Goal: Task Accomplishment & Management: Complete application form

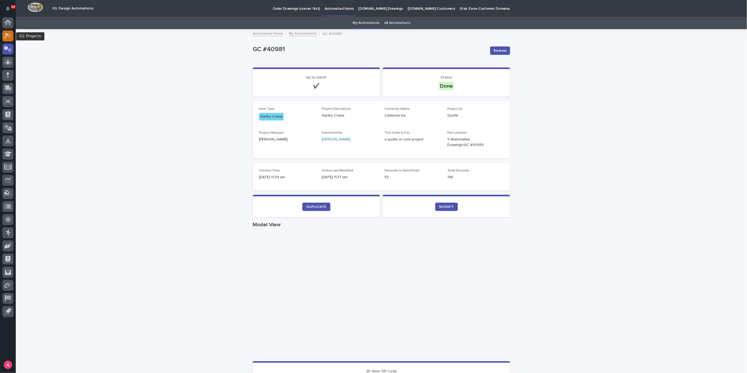
click at [10, 35] on icon at bounding box center [9, 35] width 4 height 5
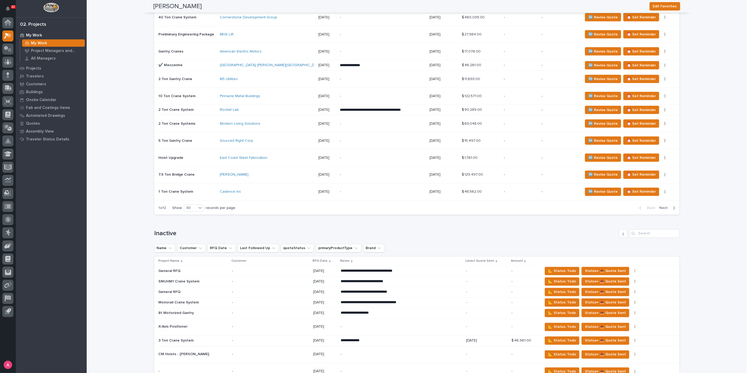
scroll to position [671, 0]
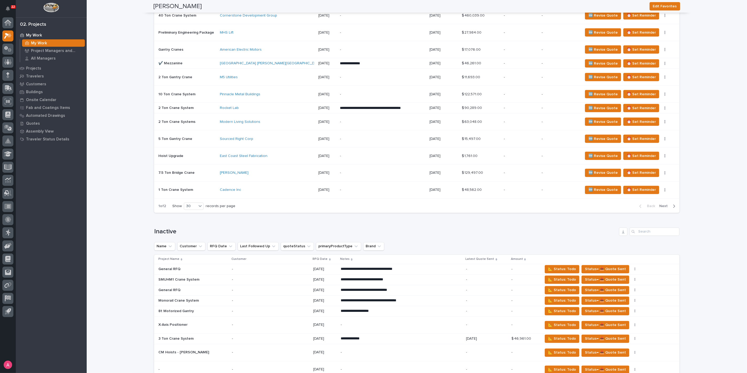
click at [662, 204] on span "Next" at bounding box center [666, 206] width 12 height 5
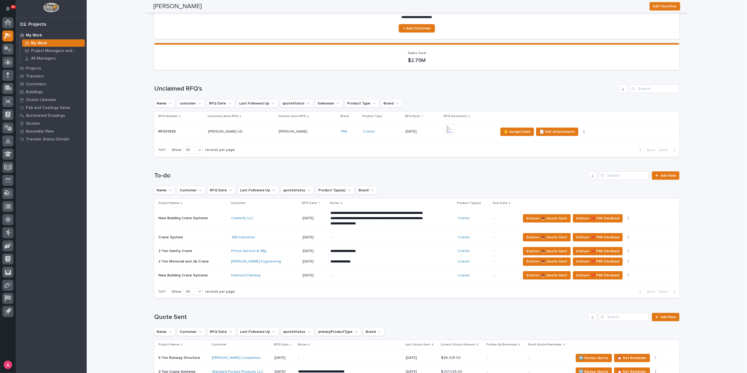
scroll to position [0, 0]
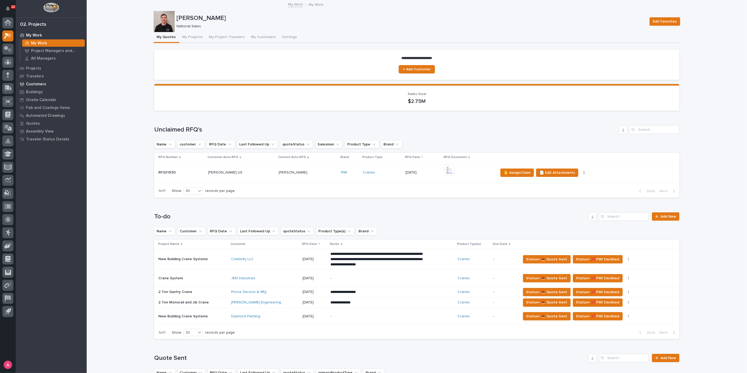
click at [41, 82] on p "Customers" at bounding box center [36, 84] width 20 height 5
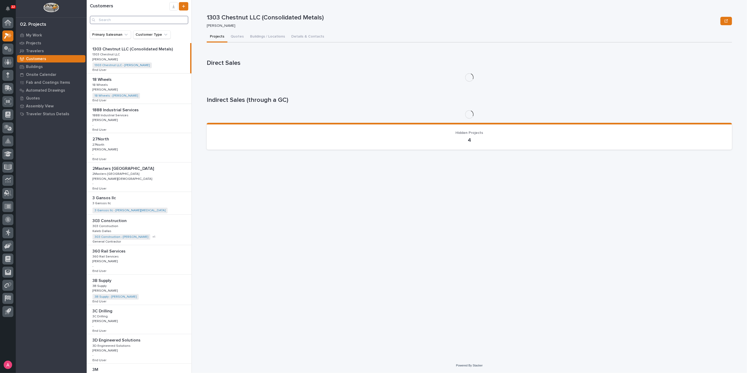
click at [141, 20] on input "Search" at bounding box center [139, 20] width 99 height 8
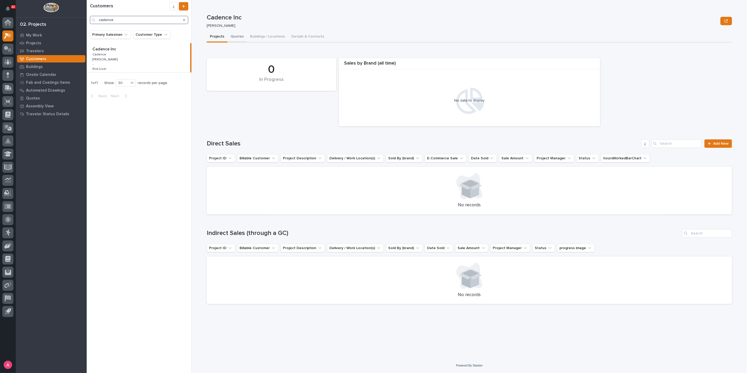
type input "cadence"
click at [234, 35] on button "Quotes" at bounding box center [237, 37] width 19 height 11
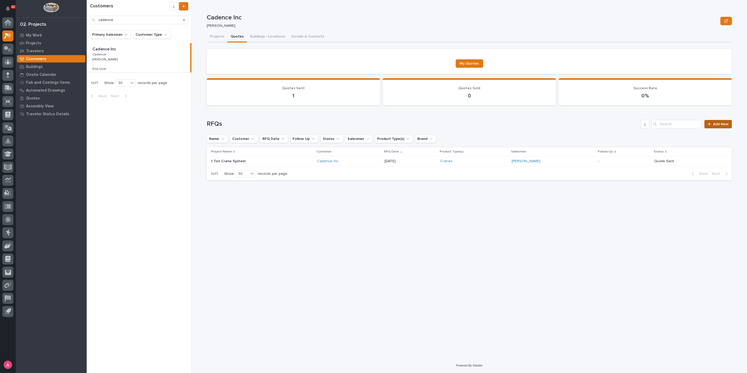
click at [717, 126] on span "Add New" at bounding box center [721, 124] width 16 height 4
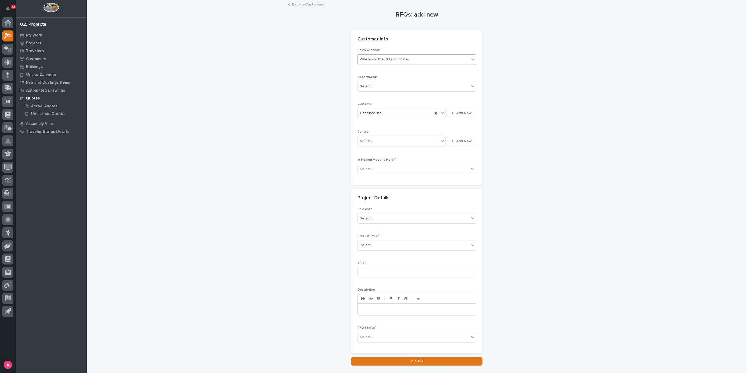
click at [409, 62] on div "Where did the RFQ originate?" at bounding box center [414, 59] width 112 height 9
click at [393, 74] on div "PWI" at bounding box center [415, 78] width 118 height 9
click at [398, 88] on div "Select..." at bounding box center [414, 86] width 112 height 9
click at [398, 96] on div "National Sales" at bounding box center [415, 96] width 118 height 9
click at [395, 139] on div "Select..." at bounding box center [398, 141] width 81 height 9
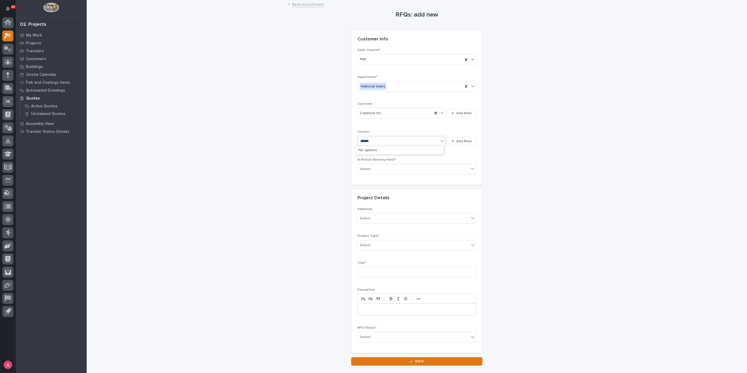
type input "******"
click at [451, 152] on div "Sales Channel * PWI Department * National Sales Customer Cadence Inc Add New Co…" at bounding box center [417, 113] width 119 height 130
click at [442, 166] on div "Select..." at bounding box center [414, 169] width 112 height 9
click at [420, 183] on div "No" at bounding box center [415, 187] width 118 height 9
click at [411, 215] on div "Select..." at bounding box center [414, 218] width 112 height 9
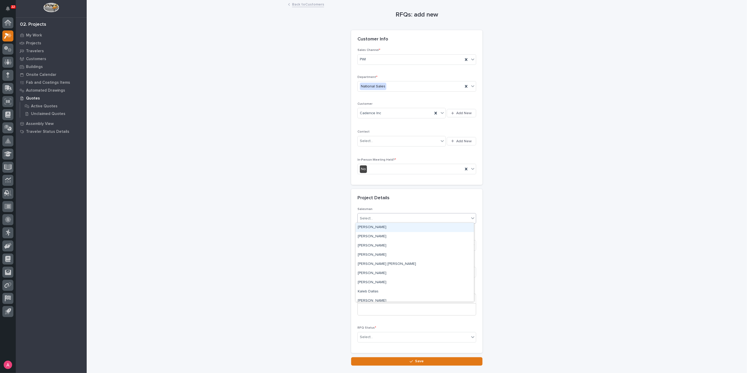
click at [406, 226] on div "[PERSON_NAME]" at bounding box center [415, 227] width 118 height 9
click at [398, 242] on div "Select..." at bounding box center [414, 245] width 112 height 9
click at [391, 261] on div "Cranes" at bounding box center [415, 263] width 118 height 9
drag, startPoint x: 388, startPoint y: 267, endPoint x: 388, endPoint y: 271, distance: 3.7
click at [388, 268] on input at bounding box center [417, 272] width 119 height 11
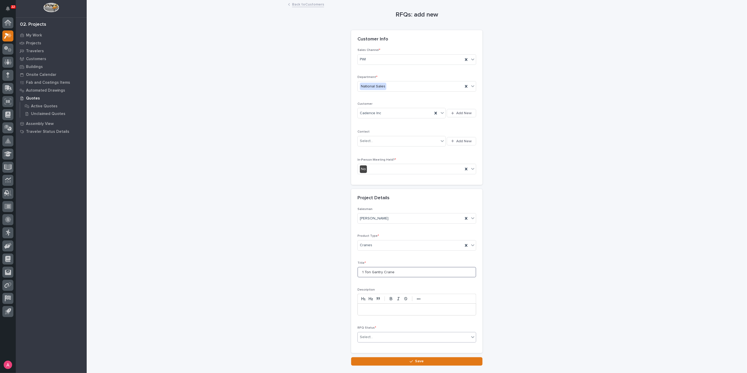
type input "1 Ton Gantry Crane"
click at [392, 336] on div "Select..." at bounding box center [414, 337] width 112 height 9
click at [379, 288] on div "Quote Sent" at bounding box center [415, 289] width 118 height 9
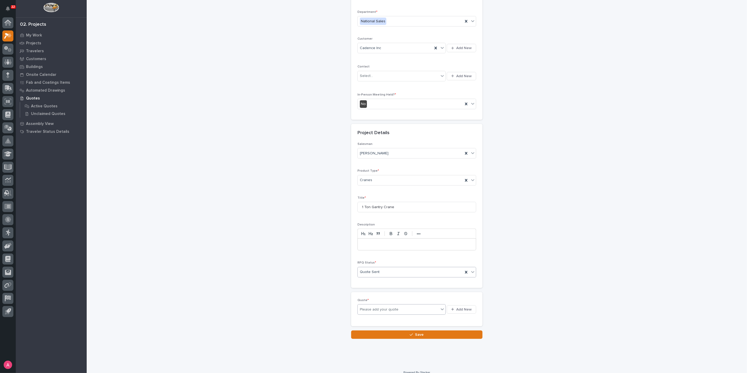
scroll to position [68, 0]
click at [463, 305] on span "Add New" at bounding box center [464, 307] width 16 height 5
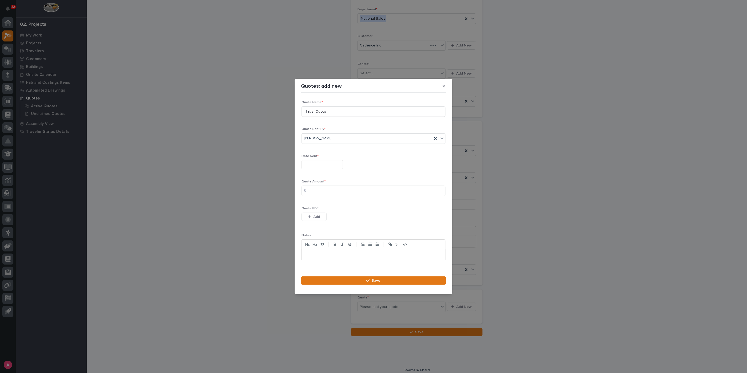
click at [340, 164] on input "text" at bounding box center [323, 164] width 42 height 9
click at [310, 139] on div "26" at bounding box center [310, 139] width 7 height 7
type input "**********"
click at [325, 187] on input at bounding box center [374, 191] width 144 height 11
click at [320, 194] on input at bounding box center [374, 191] width 144 height 11
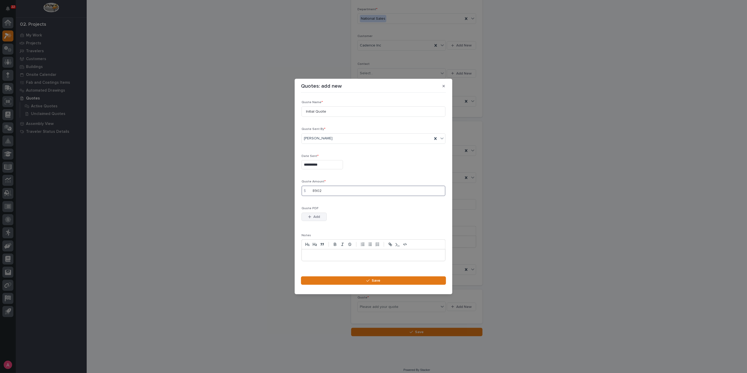
type input "8902"
click at [320, 216] on button "Add" at bounding box center [314, 217] width 25 height 8
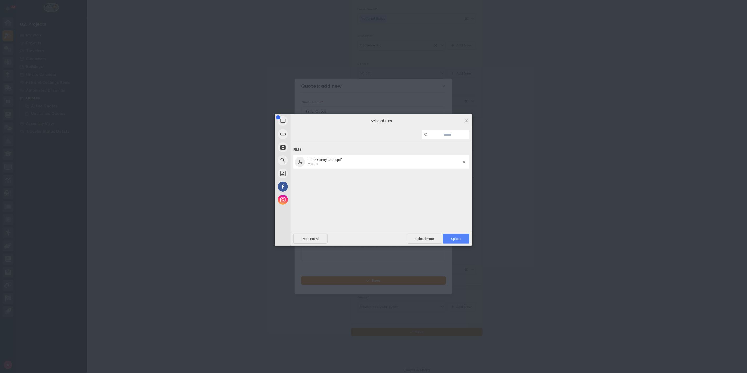
click at [464, 236] on span "Upload 1" at bounding box center [456, 239] width 27 height 10
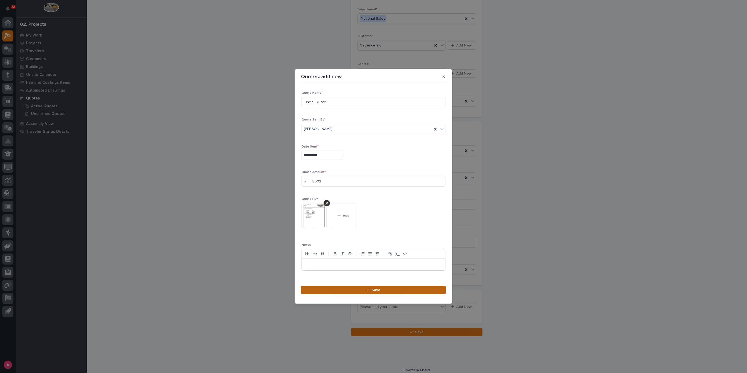
click at [407, 287] on button "Save" at bounding box center [373, 290] width 145 height 8
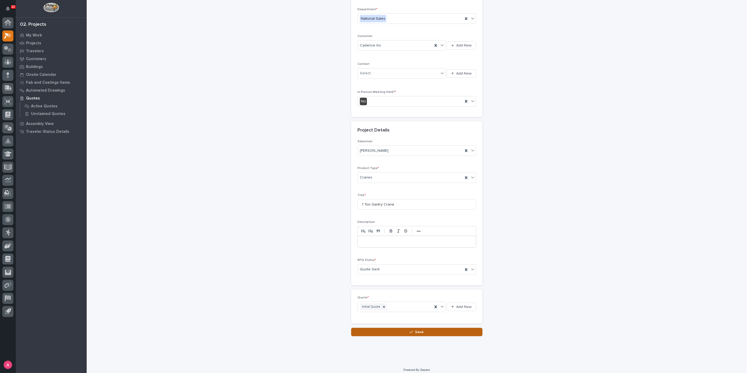
click at [415, 333] on span "Save" at bounding box center [419, 332] width 9 height 5
